Goal: Information Seeking & Learning: Learn about a topic

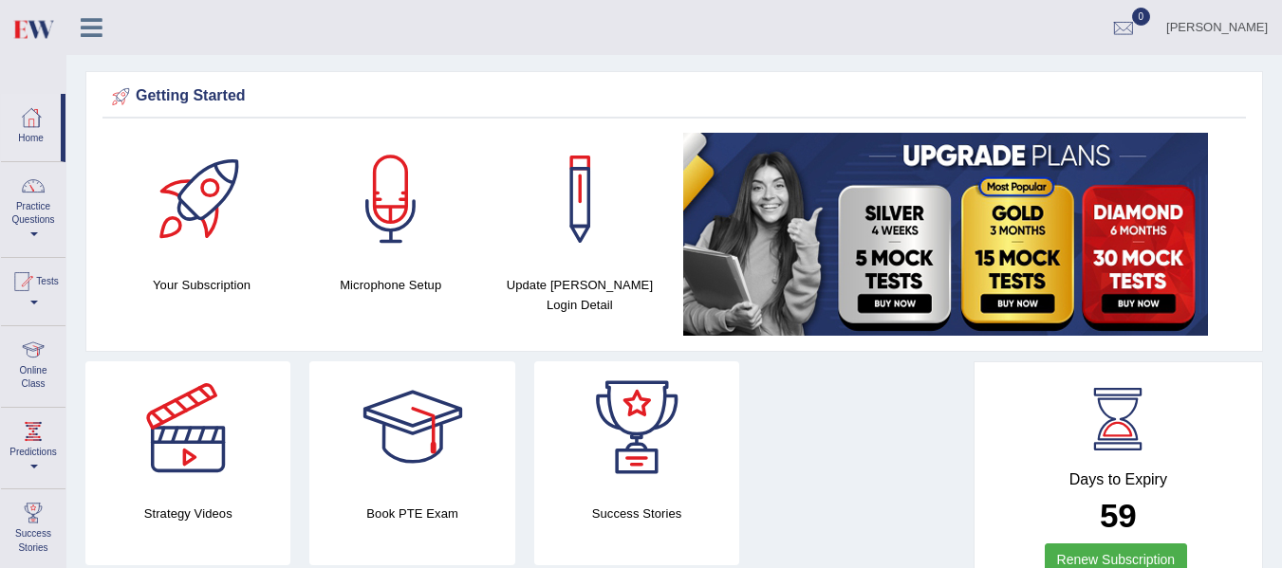
click at [31, 373] on link "Online Class" at bounding box center [33, 363] width 65 height 75
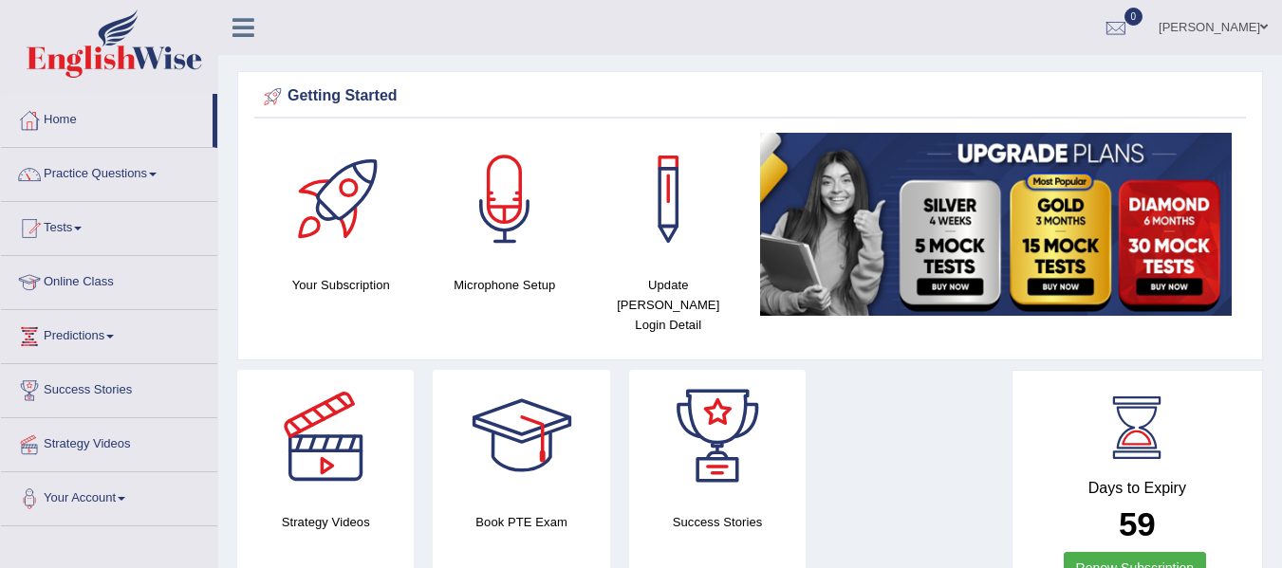
click at [75, 284] on link "Online Class" at bounding box center [109, 279] width 216 height 47
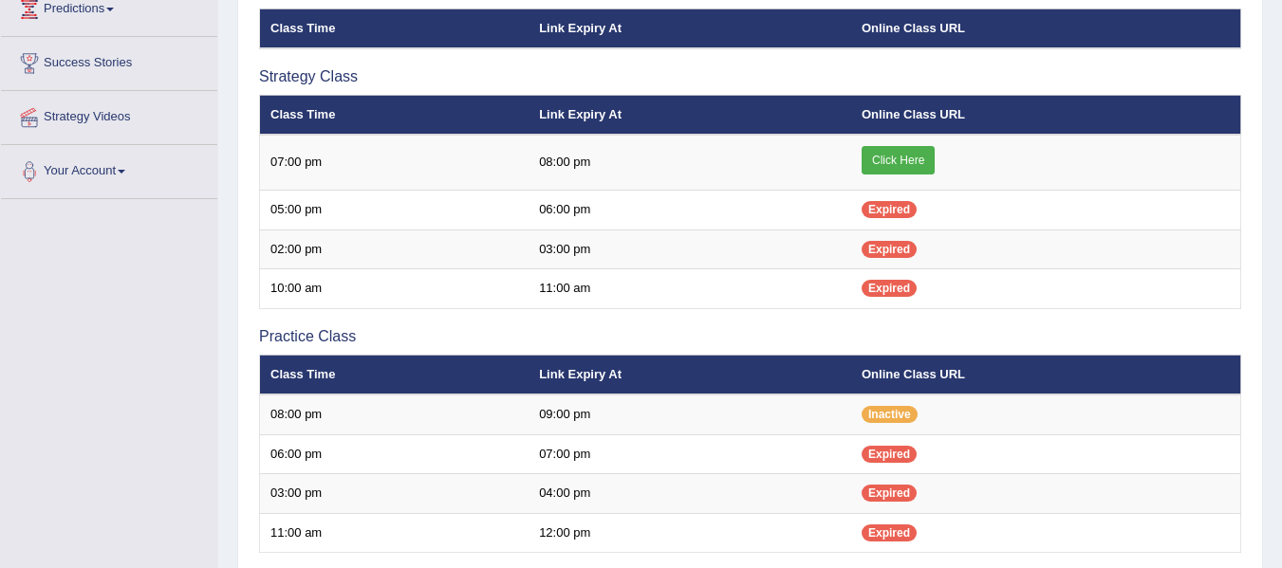
scroll to position [326, 0]
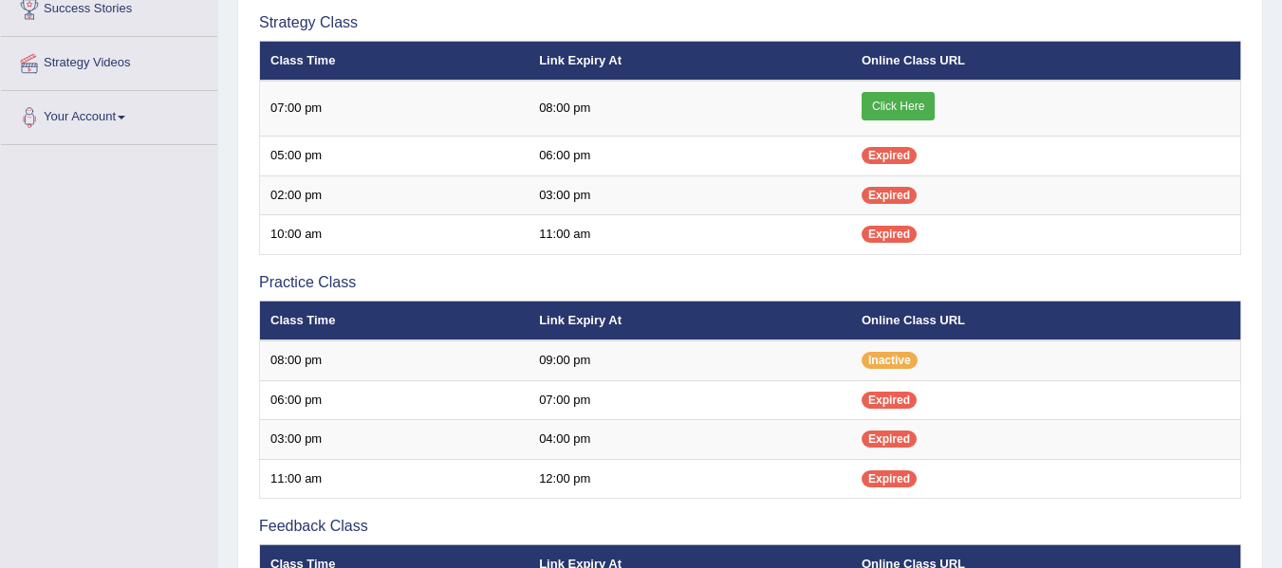
scroll to position [326, 0]
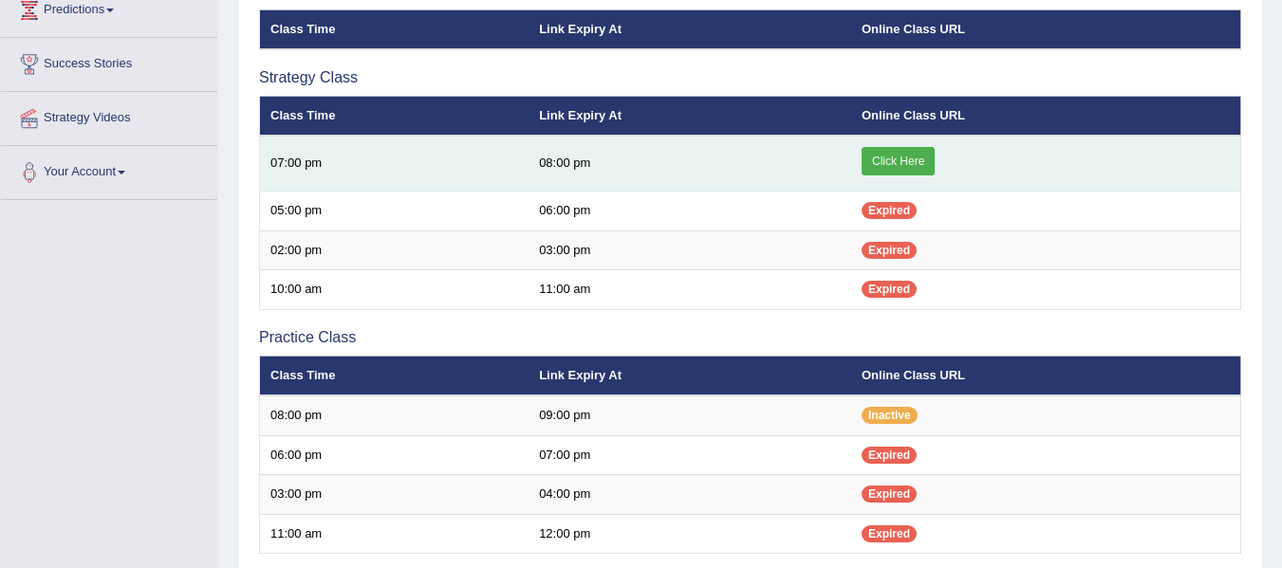
click at [914, 153] on link "Click Here" at bounding box center [898, 161] width 73 height 28
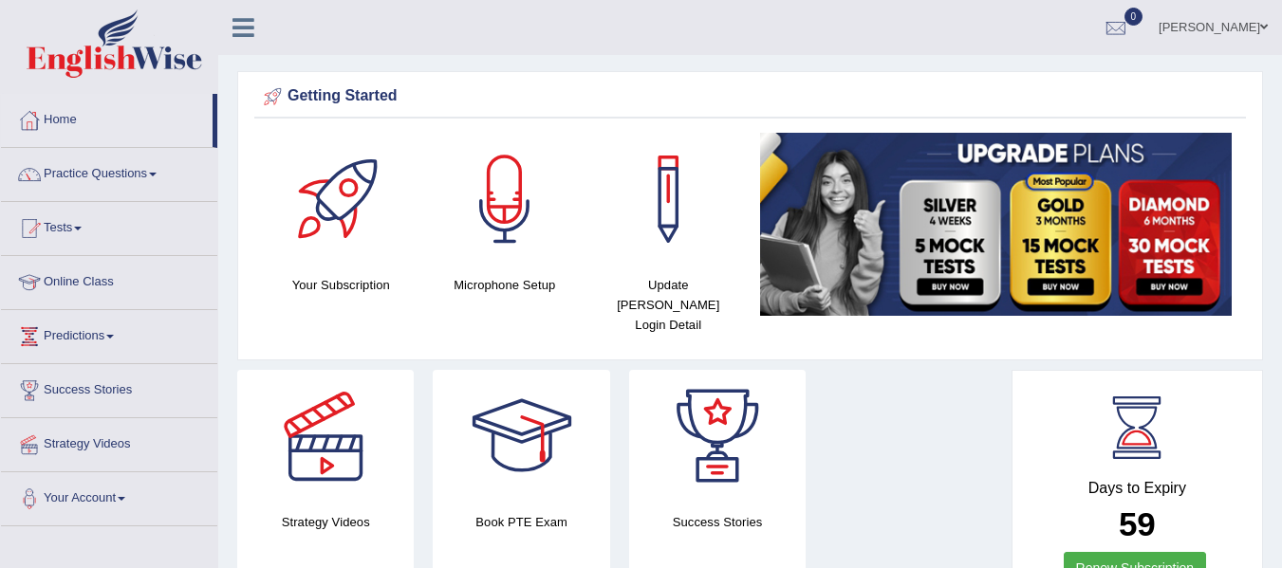
click at [158, 166] on link "Practice Questions" at bounding box center [109, 171] width 216 height 47
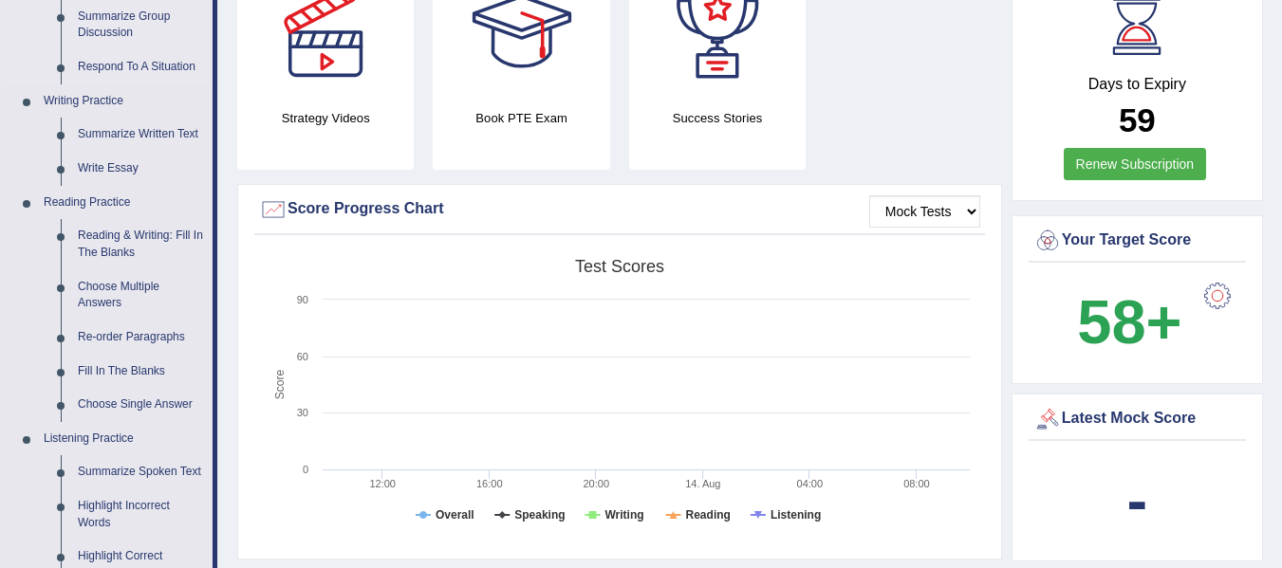
scroll to position [405, 0]
click at [138, 250] on link "Reading & Writing: Fill In The Blanks" at bounding box center [140, 243] width 143 height 50
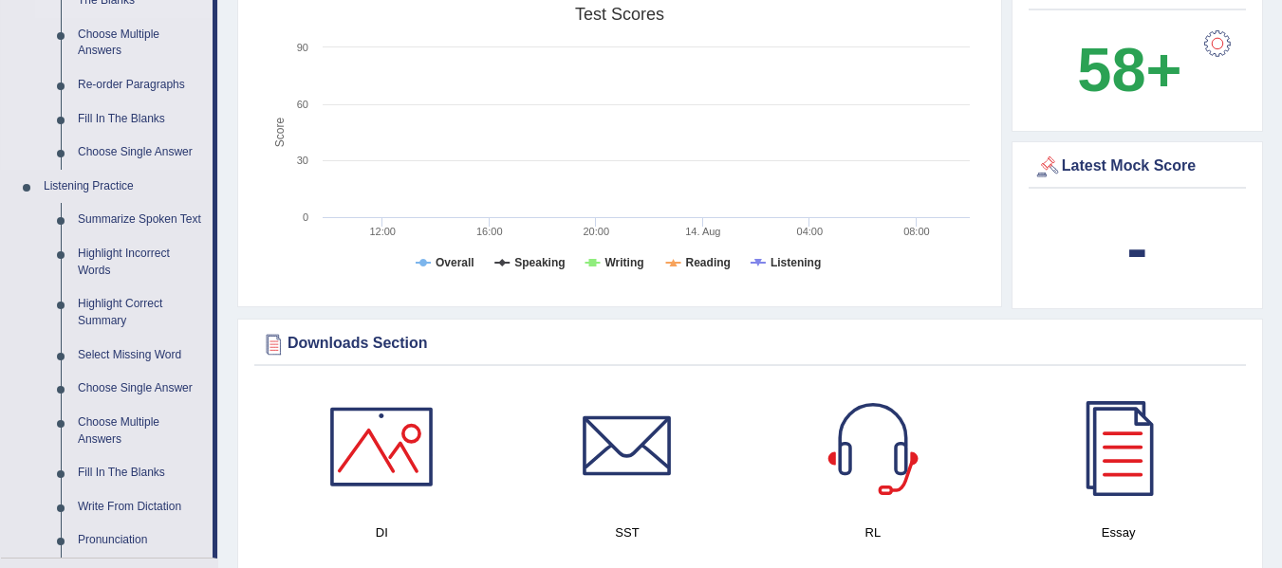
scroll to position [1356, 0]
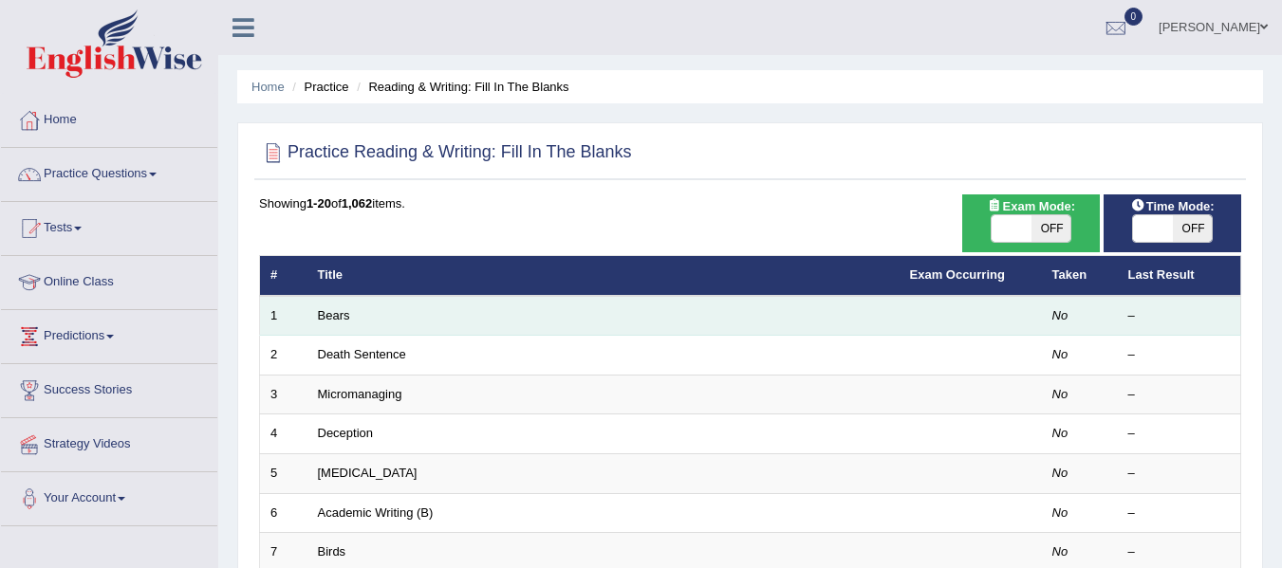
click at [481, 313] on td "Bears" at bounding box center [603, 316] width 592 height 40
click at [322, 318] on link "Bears" at bounding box center [334, 315] width 32 height 14
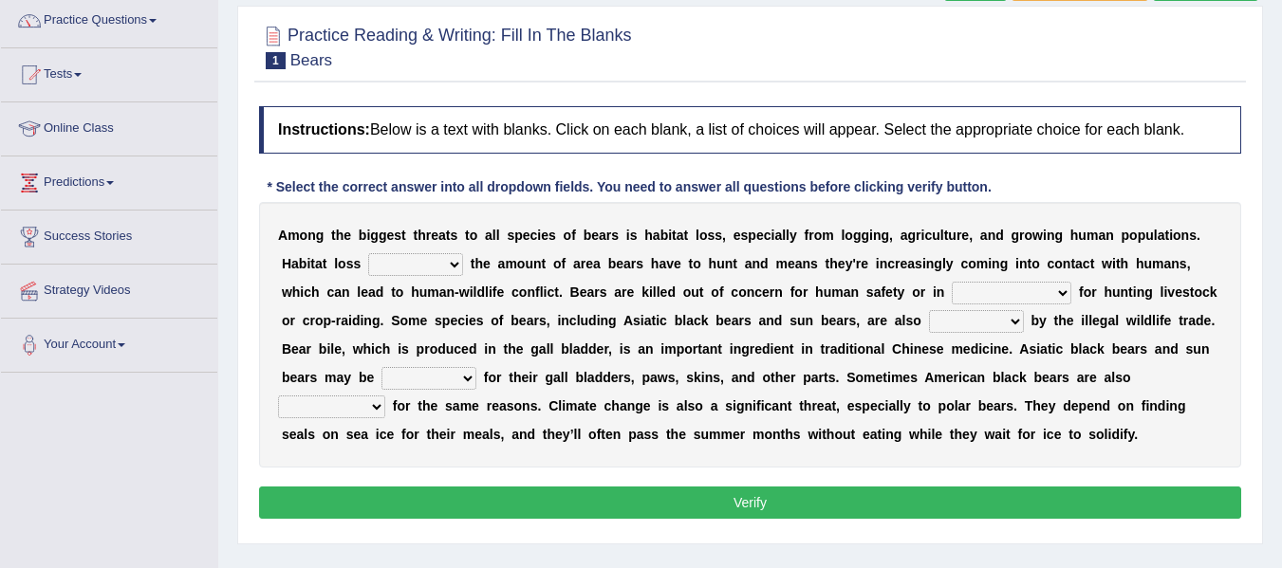
scroll to position [190, 0]
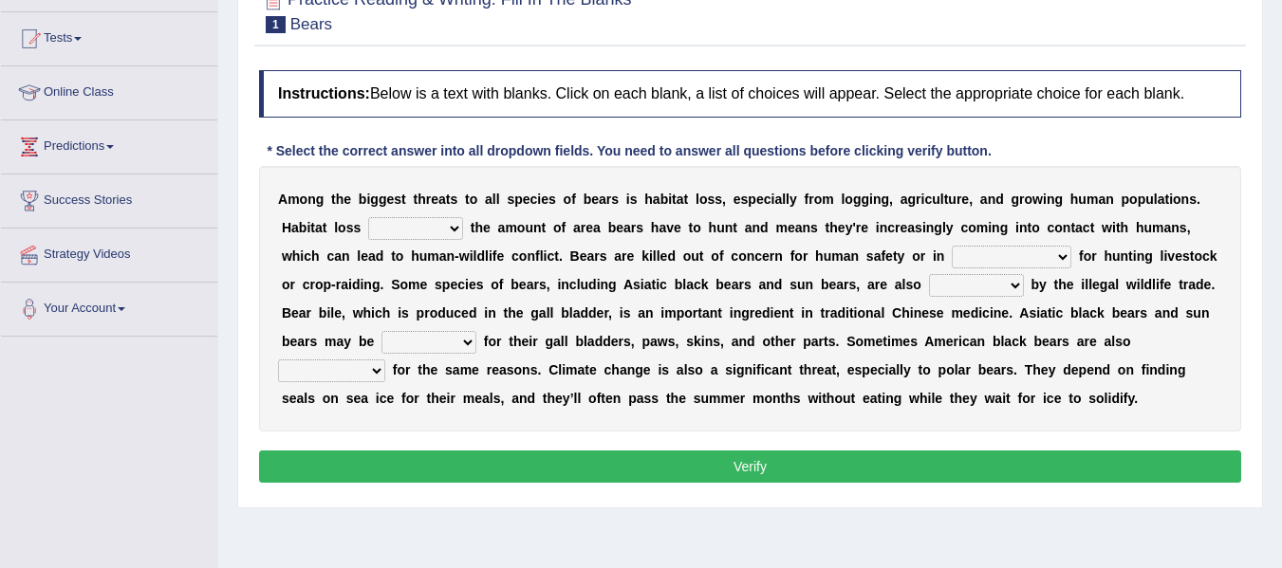
click at [603, 318] on b "r" at bounding box center [605, 313] width 5 height 15
click at [368, 231] on select "increases reduces complies interacts" at bounding box center [415, 228] width 95 height 23
click at [397, 208] on div "A m o n g t h e b i g g e s t t h r e a t s t o a l l s p e c i e s o f b e a r…" at bounding box center [750, 299] width 982 height 266
click at [368, 228] on select "increases reduces complies interacts" at bounding box center [415, 228] width 95 height 23
select select "complies"
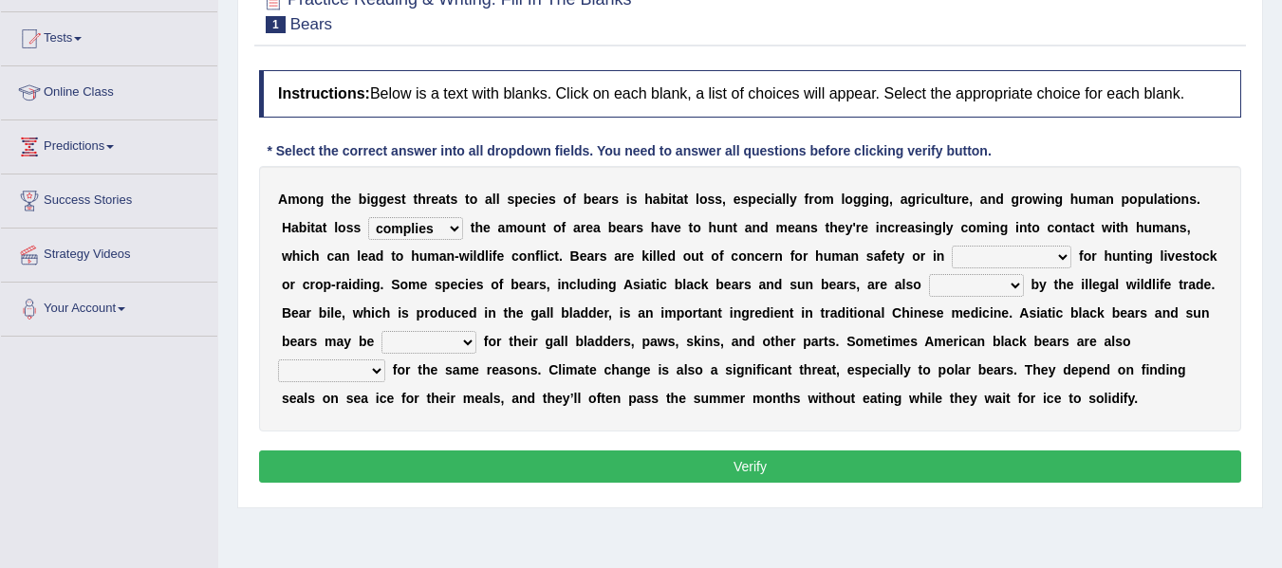
click at [368, 217] on select "increases reduces complies interacts" at bounding box center [415, 228] width 95 height 23
click at [952, 254] on select "coalition retaliation appreciation disinformation" at bounding box center [1012, 257] width 120 height 23
select select "coalition"
click at [952, 246] on select "coalition retaliation appreciation disinformation" at bounding box center [1012, 257] width 120 height 23
click at [929, 286] on select "protected prohibited fattened threatened" at bounding box center [976, 285] width 95 height 23
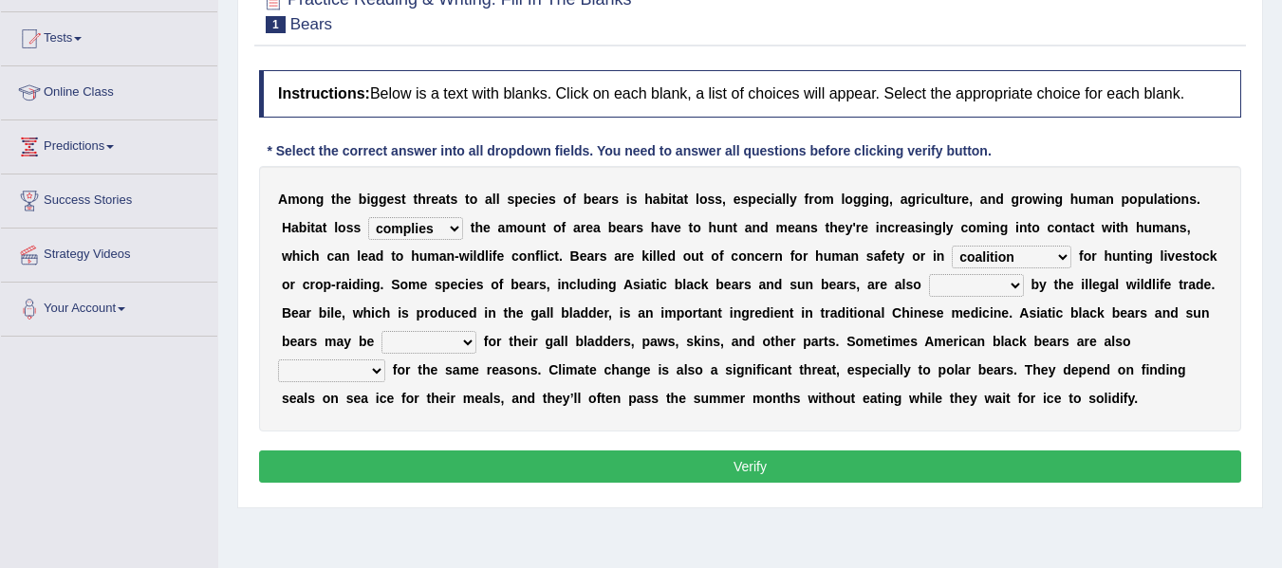
select select "threatened"
click at [929, 274] on select "protected prohibited fattened threatened" at bounding box center [976, 285] width 95 height 23
click at [385, 360] on select "begot foreseen encountered targeted" at bounding box center [331, 371] width 107 height 23
click at [476, 331] on select "poached squelched coached blenched" at bounding box center [428, 342] width 95 height 23
select select "poached"
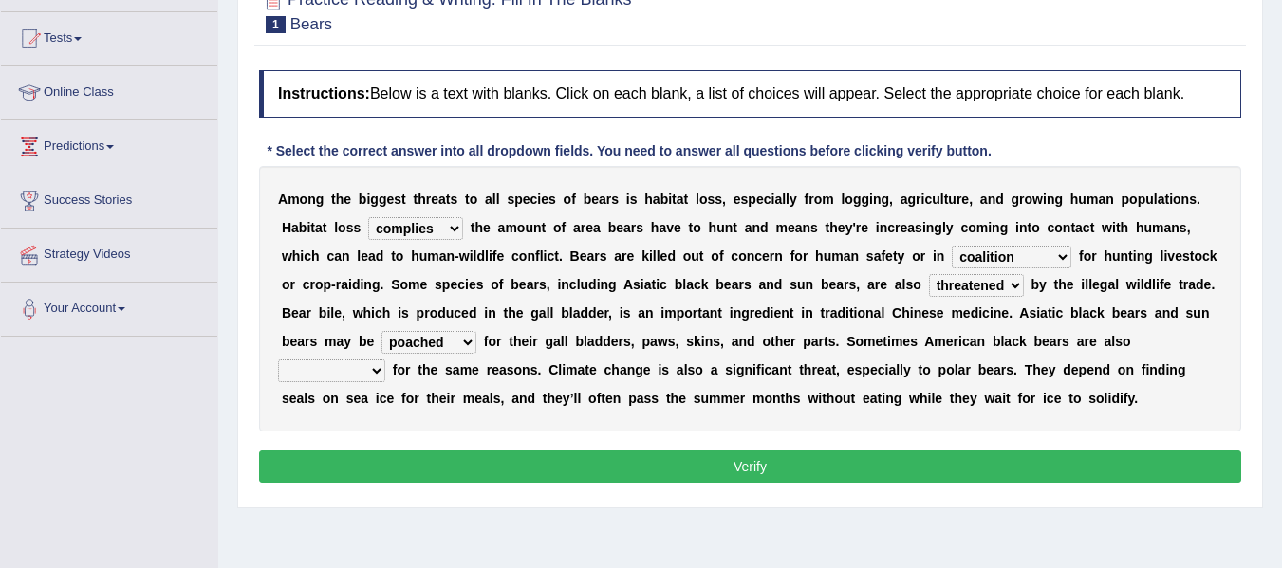
click at [476, 331] on select "poached squelched coached blenched" at bounding box center [428, 342] width 95 height 23
click at [385, 360] on select "begot foreseen encountered targeted" at bounding box center [331, 371] width 107 height 23
select select "targeted"
click at [385, 360] on select "begot foreseen encountered targeted" at bounding box center [331, 371] width 107 height 23
click at [732, 467] on button "Verify" at bounding box center [750, 467] width 982 height 32
